Goal: Task Accomplishment & Management: Complete application form

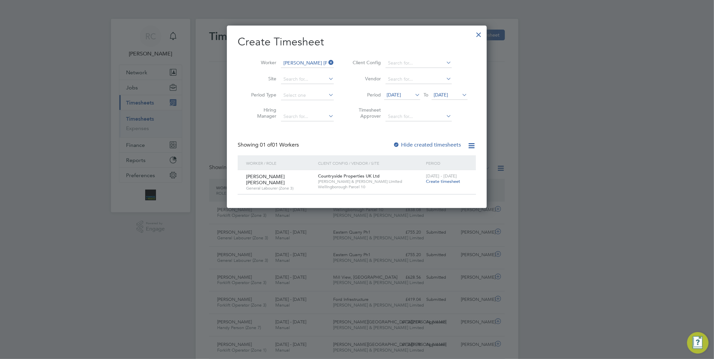
click at [477, 34] on div at bounding box center [479, 33] width 12 height 12
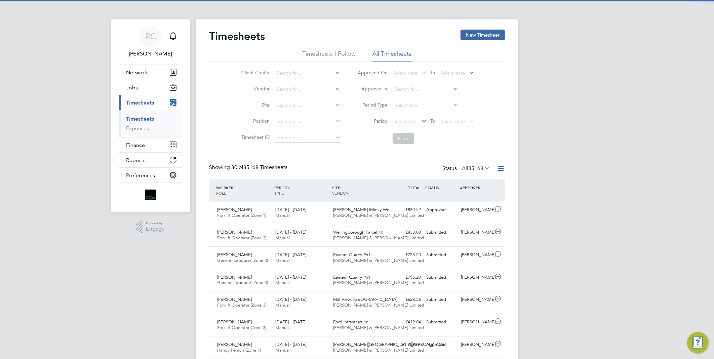
click at [144, 102] on span "Timesheets" at bounding box center [140, 103] width 28 height 6
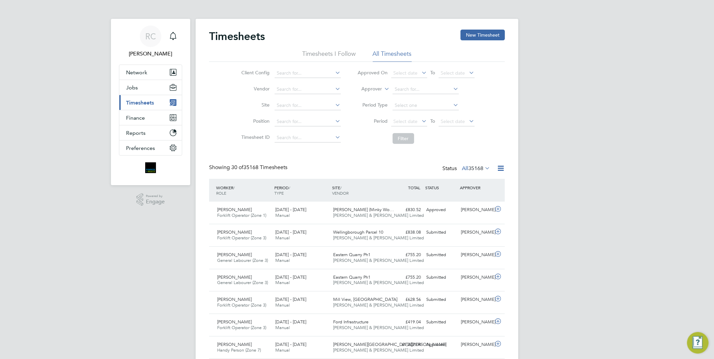
click at [147, 100] on span "Timesheets" at bounding box center [140, 103] width 28 height 6
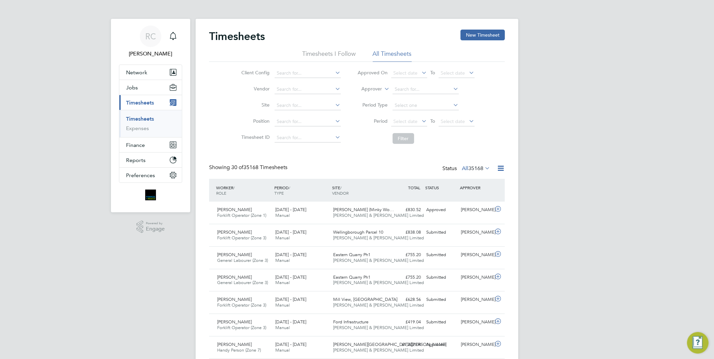
click at [146, 118] on link "Timesheets" at bounding box center [140, 119] width 28 height 6
click at [478, 35] on button "New Timesheet" at bounding box center [483, 35] width 44 height 11
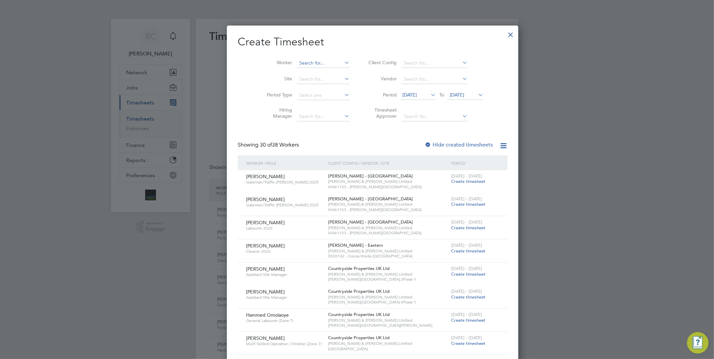
click at [304, 61] on input at bounding box center [323, 63] width 53 height 9
click at [298, 88] on b "Samuel" at bounding box center [302, 91] width 39 height 6
type input "Samuel Owusu Ansah"
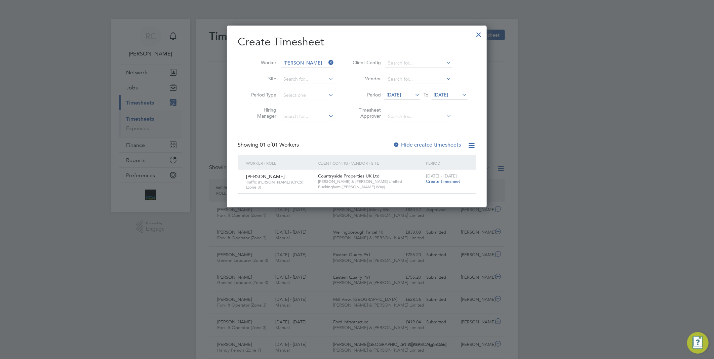
click at [448, 181] on span "Create timesheet" at bounding box center [443, 182] width 34 height 6
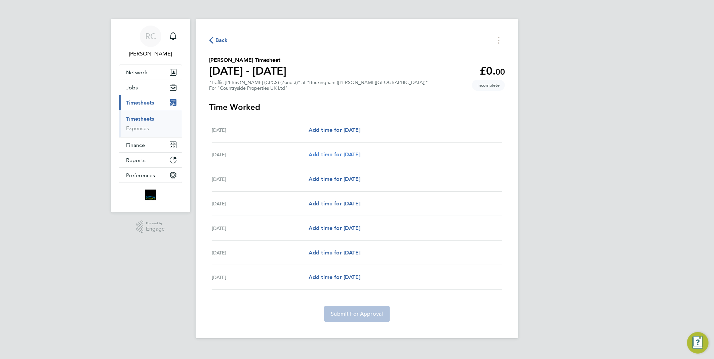
click at [350, 154] on span "Add time for Tue 26 Aug" at bounding box center [335, 154] width 52 height 6
select select "30"
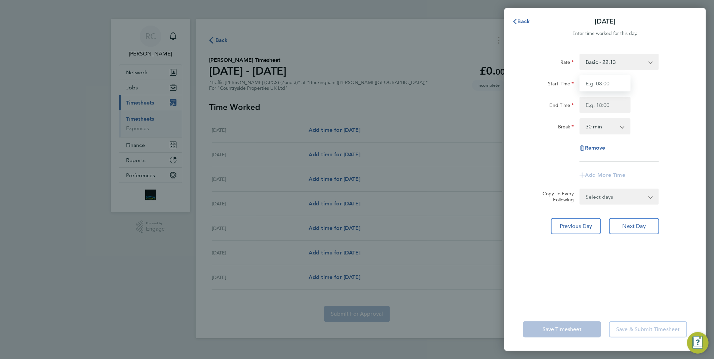
click at [609, 83] on input "Start Time" at bounding box center [605, 83] width 51 height 16
type input "07:30"
type input "17:00"
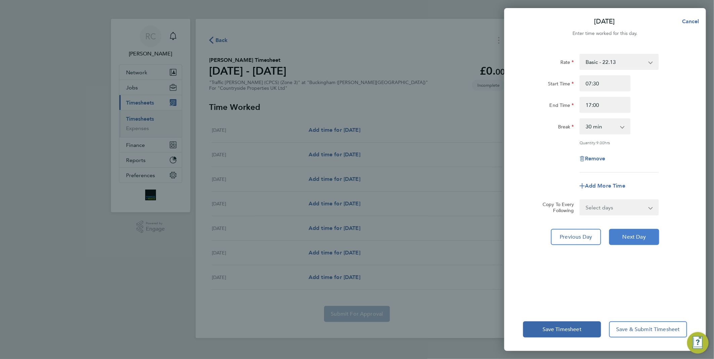
click at [640, 232] on button "Next Day" at bounding box center [634, 237] width 50 height 16
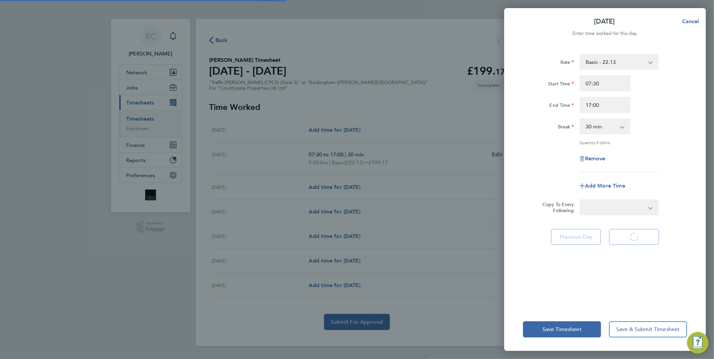
select select "30"
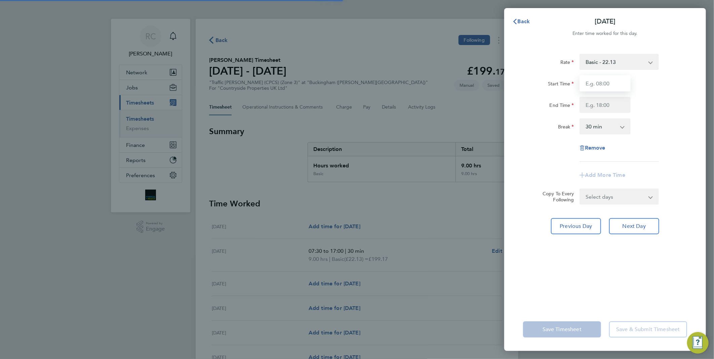
click at [603, 85] on input "Start Time" at bounding box center [605, 83] width 51 height 16
type input "07:30"
type input "17:00"
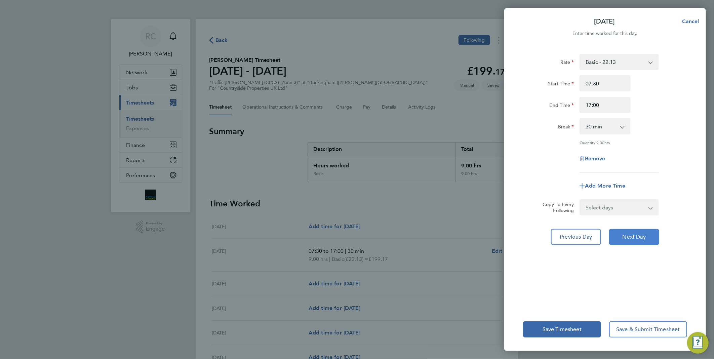
drag, startPoint x: 641, startPoint y: 236, endPoint x: 630, endPoint y: 199, distance: 38.8
click at [642, 234] on span "Next Day" at bounding box center [634, 237] width 23 height 7
select select "30"
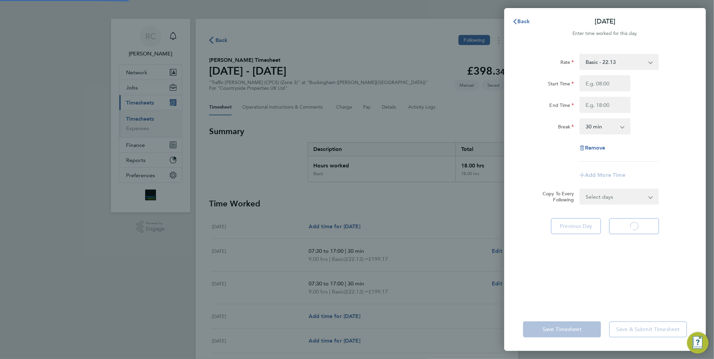
select select "30"
click at [607, 86] on input "Start Time" at bounding box center [605, 83] width 51 height 16
type input "07:30"
type input "17:00"
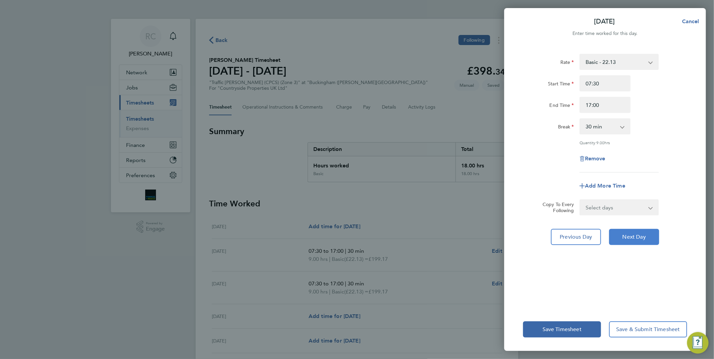
drag, startPoint x: 638, startPoint y: 235, endPoint x: 640, endPoint y: 209, distance: 26.0
click at [639, 234] on span "Next Day" at bounding box center [634, 237] width 23 height 7
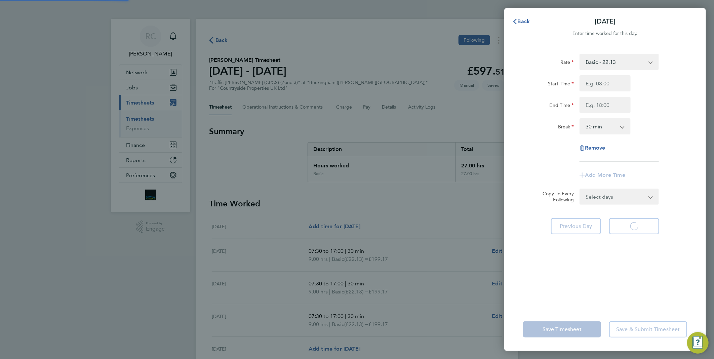
select select "30"
drag, startPoint x: 602, startPoint y: 80, endPoint x: 608, endPoint y: 88, distance: 9.4
click at [603, 80] on input "Start Time" at bounding box center [605, 83] width 51 height 16
type input "07:30"
type input "17:00"
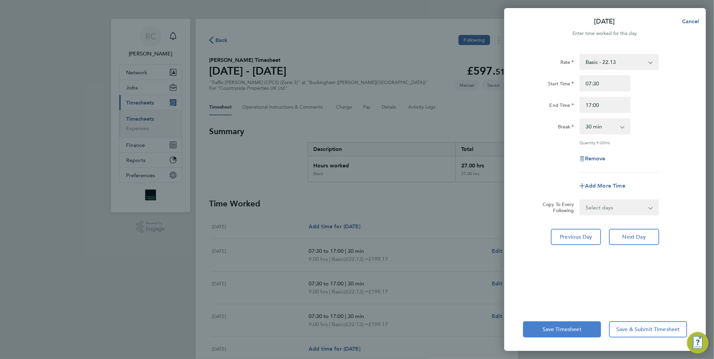
click at [576, 325] on button "Save Timesheet" at bounding box center [562, 329] width 78 height 16
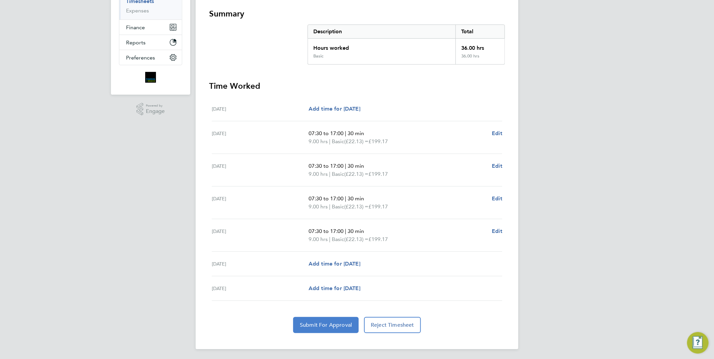
click at [316, 320] on button "Submit For Approval" at bounding box center [326, 325] width 66 height 16
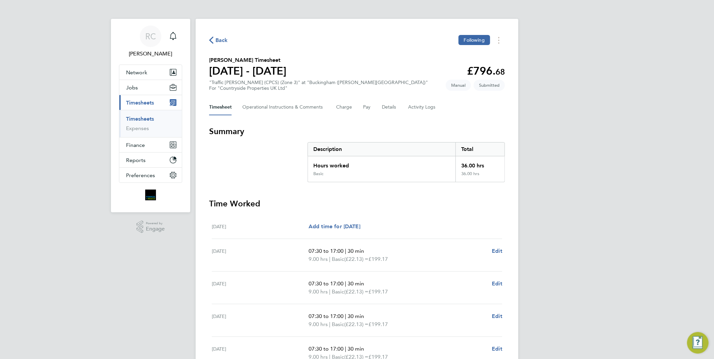
click at [222, 39] on span "Back" at bounding box center [222, 40] width 12 height 8
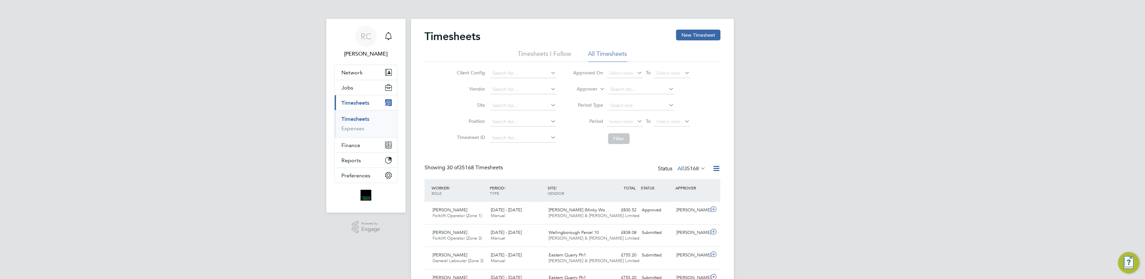
scroll to position [17, 58]
drag, startPoint x: 336, startPoint y: 9, endPoint x: 428, endPoint y: 12, distance: 92.5
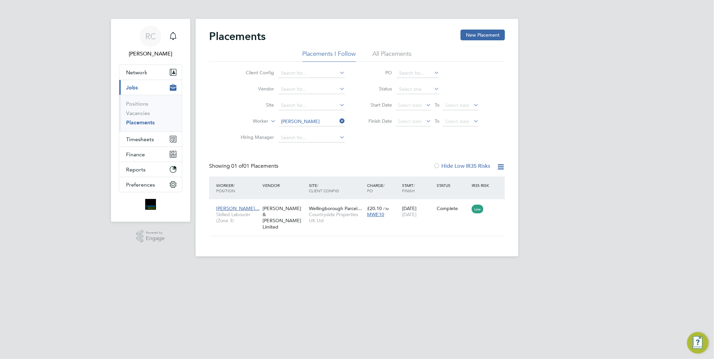
scroll to position [7, 32]
